Goal: Transaction & Acquisition: Purchase product/service

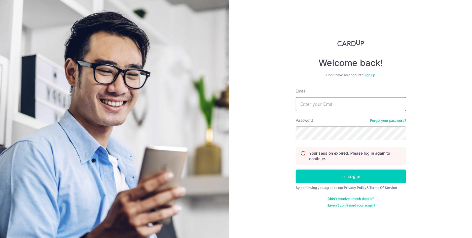
click at [317, 108] on input "Email" at bounding box center [351, 104] width 110 height 14
type input "gordonx5@hotmail.com"
click at [296, 170] on button "Log in" at bounding box center [351, 177] width 110 height 14
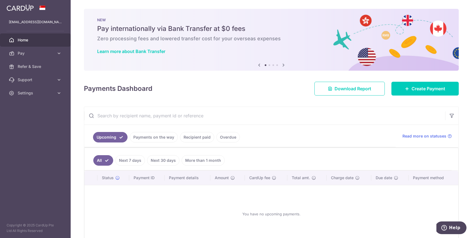
click at [154, 140] on link "Payments on the way" at bounding box center [154, 137] width 48 height 10
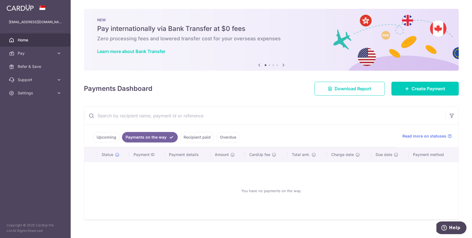
click at [192, 142] on link "Recipient paid" at bounding box center [197, 137] width 34 height 10
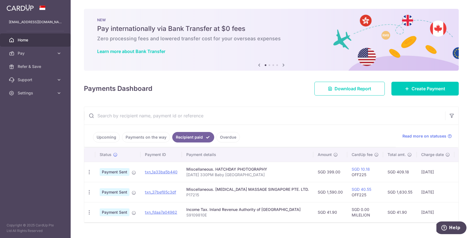
click at [145, 136] on link "Payments on the way" at bounding box center [146, 137] width 48 height 10
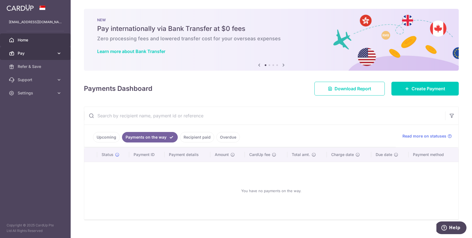
click at [59, 53] on icon at bounding box center [59, 54] width 6 height 6
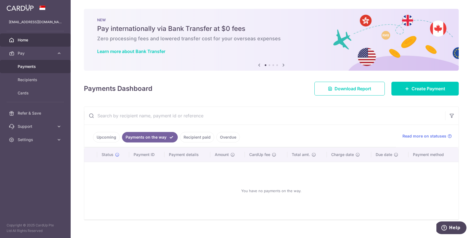
click at [36, 68] on span "Payments" at bounding box center [36, 67] width 36 height 6
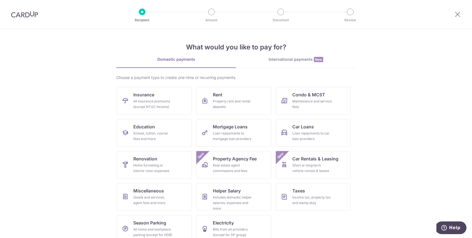
scroll to position [9, 0]
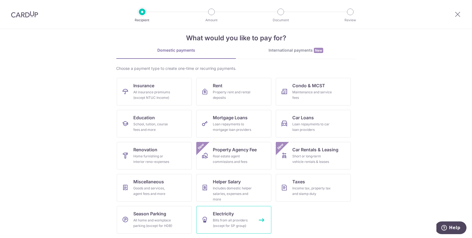
click at [235, 224] on div "Bills from all providers (except for SP group)" at bounding box center [233, 223] width 40 height 11
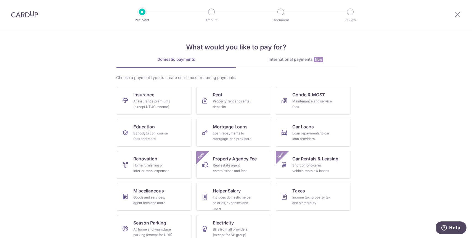
scroll to position [9, 0]
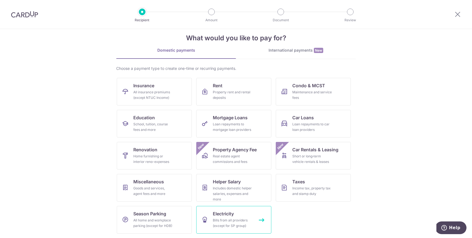
click at [236, 220] on div "Bills from all providers (except for SP group)" at bounding box center [233, 223] width 40 height 11
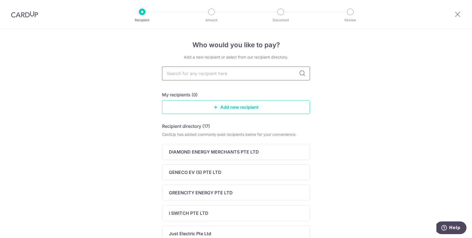
click at [214, 76] on input "text" at bounding box center [236, 74] width 148 height 14
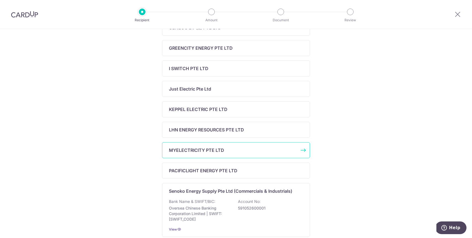
scroll to position [181, 0]
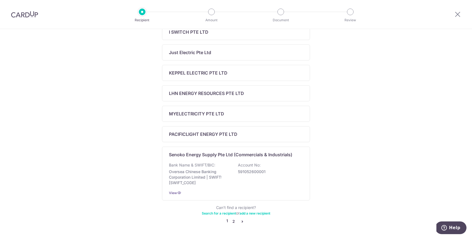
click at [233, 222] on link "2" at bounding box center [233, 221] width 7 height 7
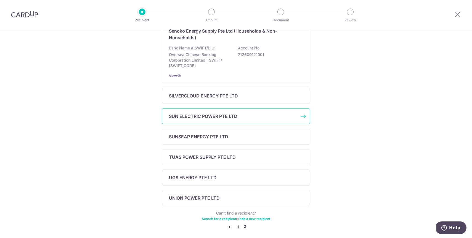
scroll to position [130, 0]
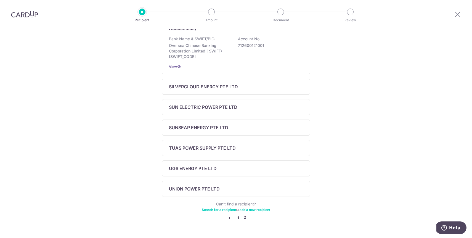
click at [238, 218] on link "1" at bounding box center [238, 218] width 7 height 7
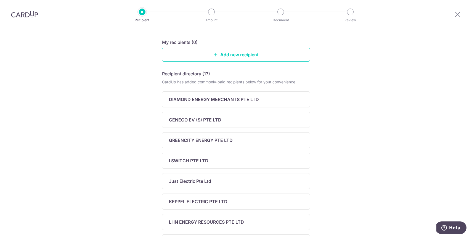
scroll to position [60, 0]
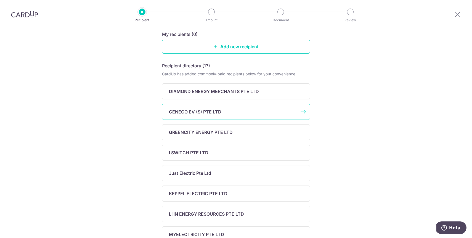
click at [201, 114] on p "GENECO EV (S) PTE LTD" at bounding box center [195, 112] width 52 height 7
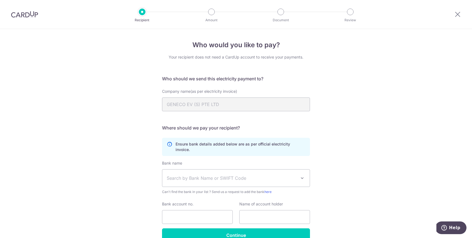
click at [207, 175] on span "Search by Bank Name or SWIFT Code" at bounding box center [232, 178] width 130 height 7
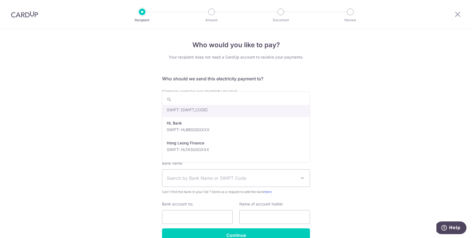
scroll to position [568, 0]
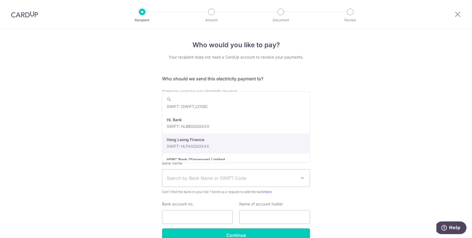
click at [120, 135] on div "Who would you like to pay? Your recipient does not need a CardUp account to rec…" at bounding box center [236, 148] width 472 height 239
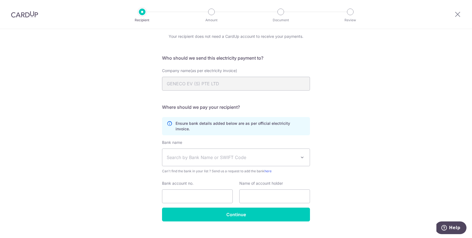
scroll to position [24, 0]
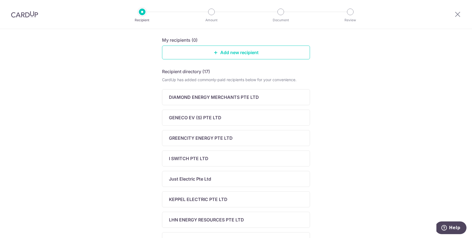
scroll to position [55, 0]
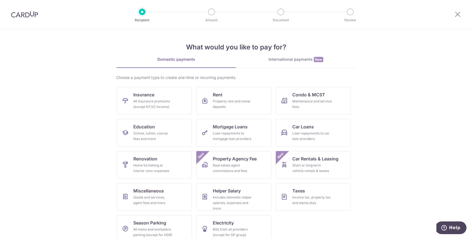
scroll to position [9, 0]
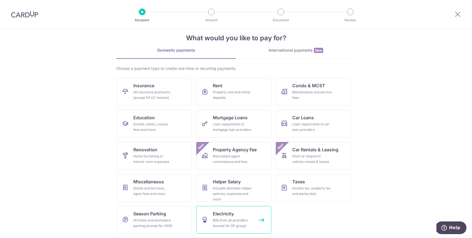
click at [226, 217] on link "Electricity Bills from all providers (except for SP group)" at bounding box center [233, 220] width 75 height 28
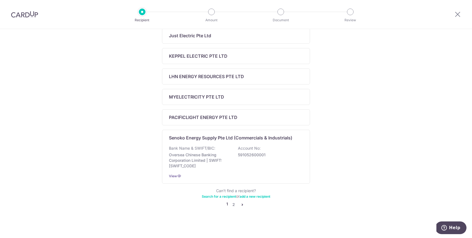
scroll to position [201, 0]
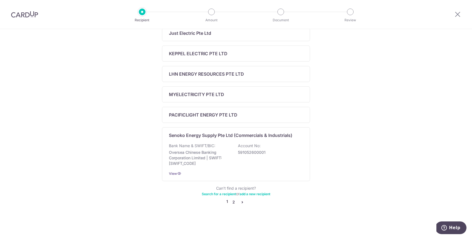
click at [234, 203] on link "2" at bounding box center [233, 202] width 7 height 7
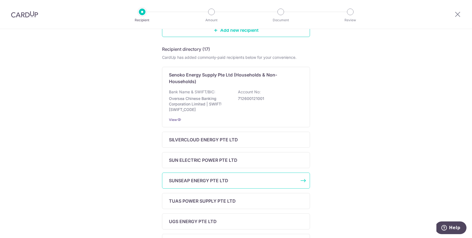
scroll to position [146, 0]
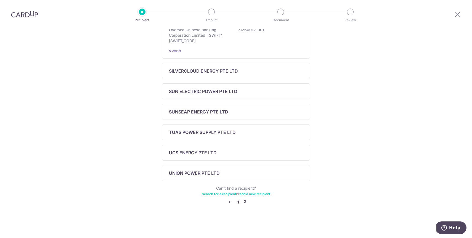
click at [239, 201] on link "1" at bounding box center [238, 202] width 7 height 7
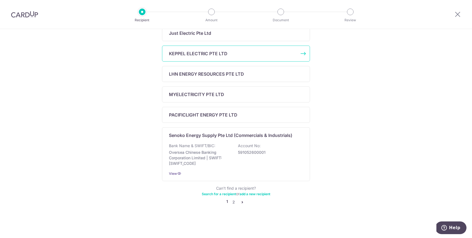
scroll to position [0, 0]
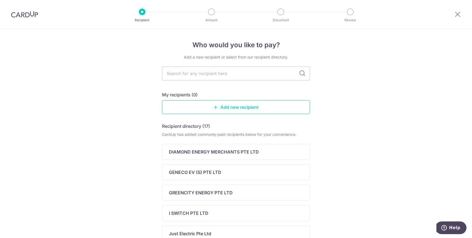
click at [199, 111] on link "Add new recipient" at bounding box center [236, 107] width 148 height 14
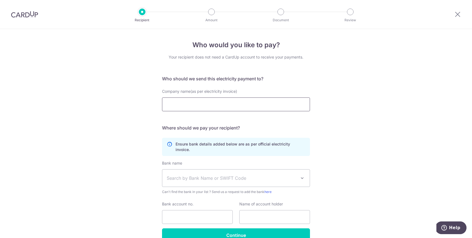
click at [227, 107] on input "Company name(as per electricity invoice)" at bounding box center [236, 105] width 148 height 14
type input "Gene"
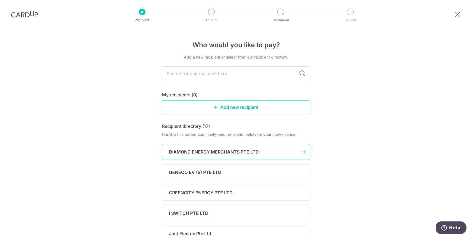
scroll to position [16, 0]
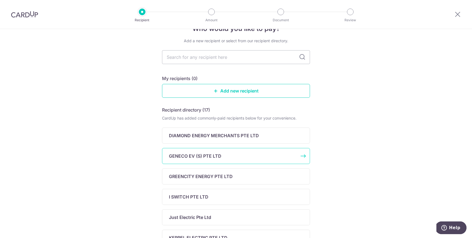
click at [198, 154] on p "GENECO EV (S) PTE LTD" at bounding box center [195, 156] width 52 height 7
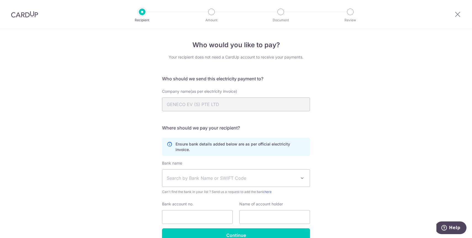
click at [207, 142] on p "Ensure bank details added below are as per official electricity invoice." at bounding box center [241, 146] width 130 height 11
click at [131, 132] on div "Who would you like to pay? Your recipient does not need a CardUp account to rec…" at bounding box center [236, 148] width 472 height 239
click at [239, 175] on span "Search by Bank Name or SWIFT Code" at bounding box center [232, 178] width 130 height 7
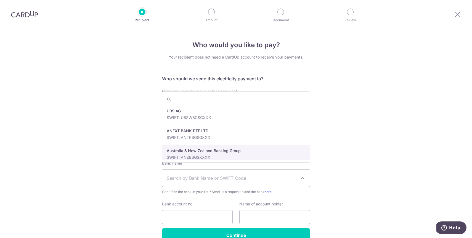
click at [391, 129] on div "Who would you like to pay? Your recipient does not need a CardUp account to rec…" at bounding box center [236, 148] width 472 height 239
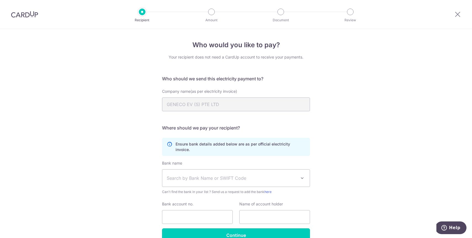
click at [168, 145] on icon at bounding box center [170, 146] width 6 height 11
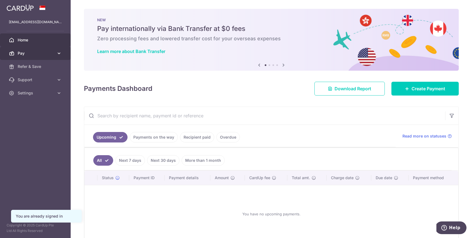
click at [39, 54] on span "Pay" at bounding box center [36, 54] width 36 height 6
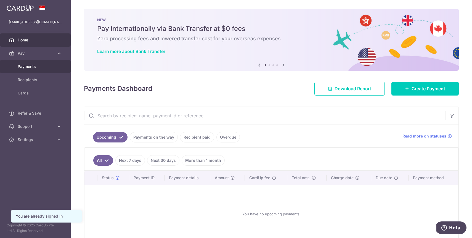
click at [37, 68] on span "Payments" at bounding box center [36, 67] width 36 height 6
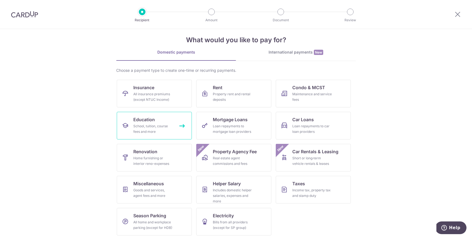
scroll to position [9, 0]
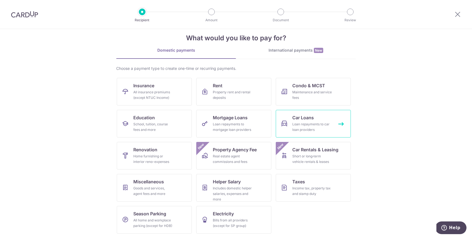
click at [310, 123] on div "Loan repayments to car loan providers" at bounding box center [313, 127] width 40 height 11
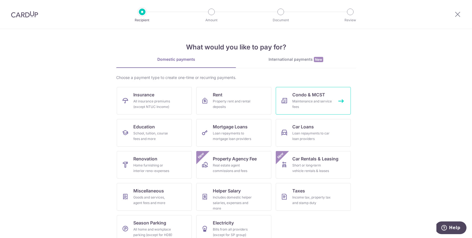
click at [316, 107] on div "Maintenance and service fees" at bounding box center [313, 104] width 40 height 11
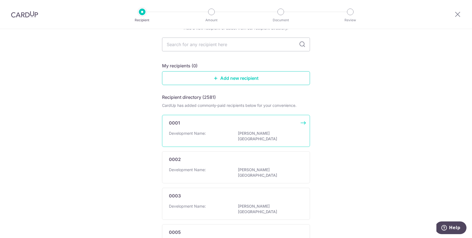
scroll to position [295, 0]
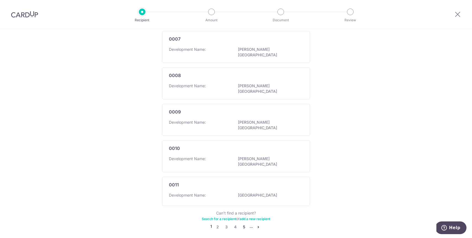
click at [244, 224] on link "5" at bounding box center [244, 227] width 7 height 7
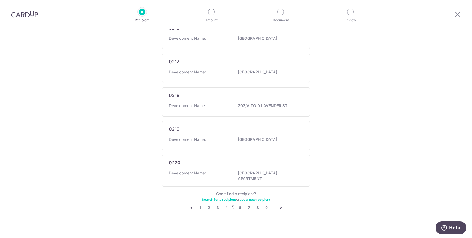
scroll to position [0, 0]
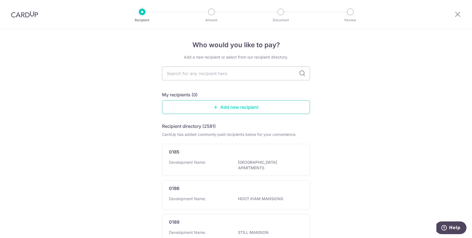
click at [213, 111] on link "Add new recipient" at bounding box center [236, 107] width 148 height 14
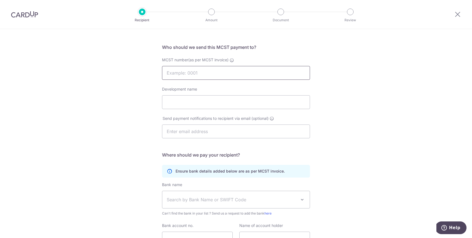
scroll to position [83, 0]
